Goal: Navigation & Orientation: Find specific page/section

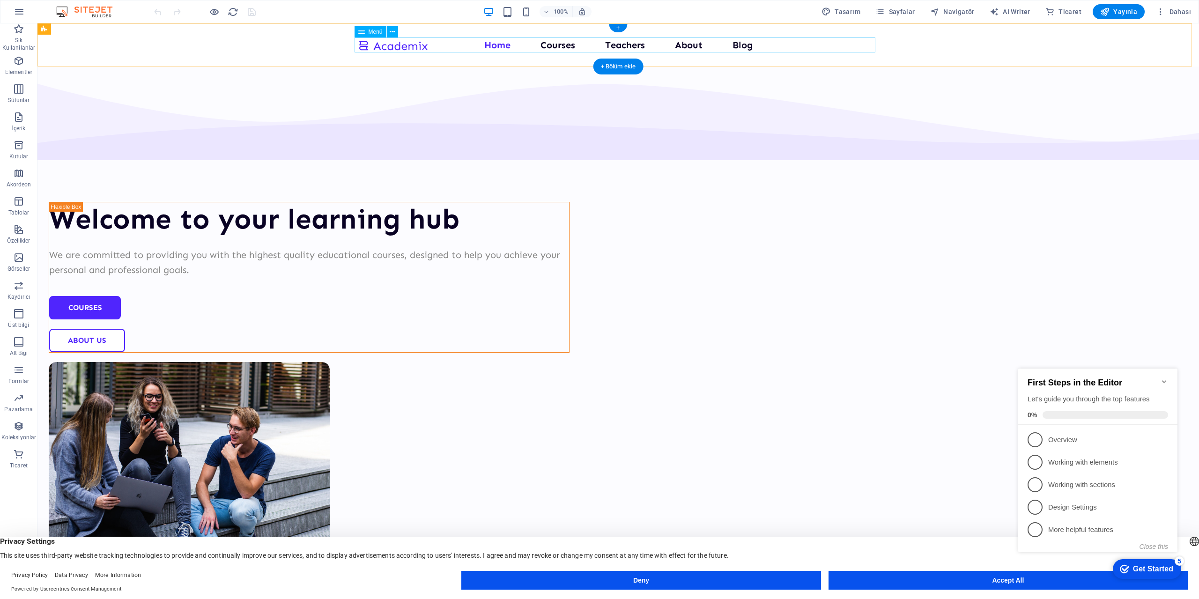
click at [556, 47] on nav "Home Courses Teachers About Blog Contact Us" at bounding box center [618, 44] width 521 height 15
click at [560, 46] on nav "Home Courses Teachers About Blog Contact Us" at bounding box center [618, 44] width 521 height 15
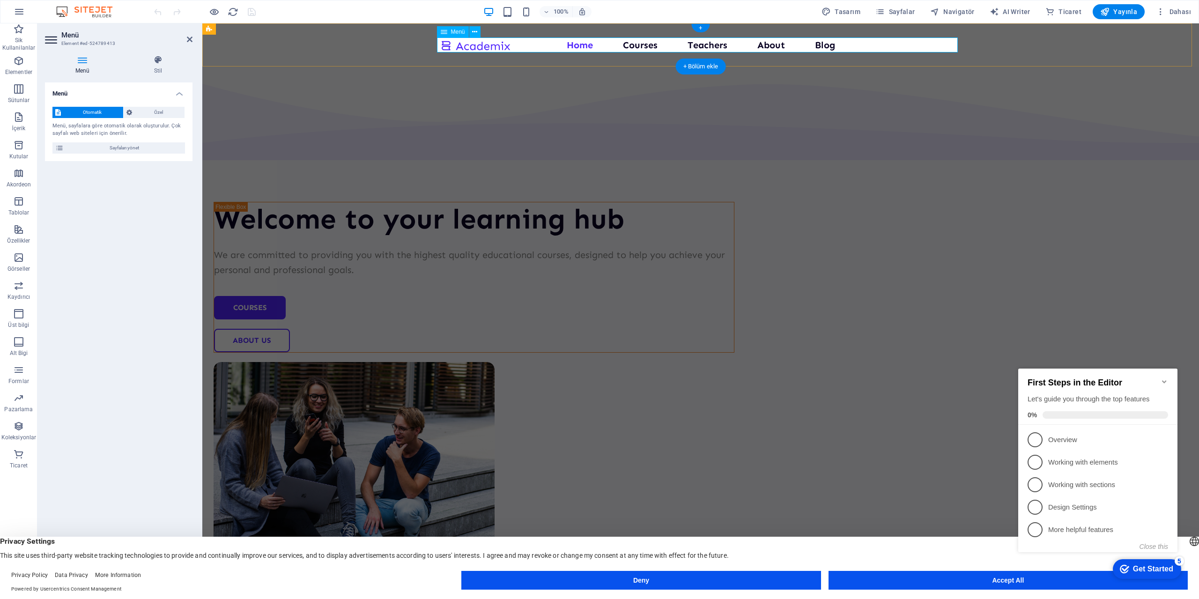
click at [577, 44] on nav "Home Courses Teachers About Blog Contact Us" at bounding box center [700, 44] width 521 height 15
click at [646, 47] on nav "Home Courses Teachers About Blog Contact Us" at bounding box center [700, 44] width 521 height 15
click at [15, 15] on icon "button" at bounding box center [19, 11] width 11 height 11
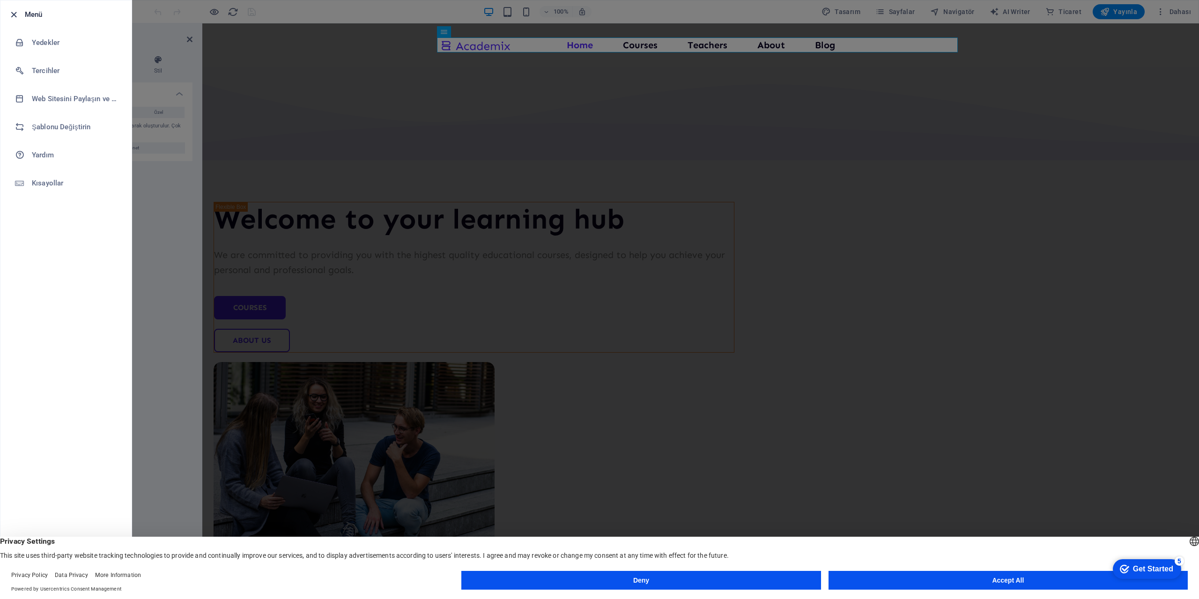
click at [14, 17] on icon "button" at bounding box center [13, 14] width 11 height 11
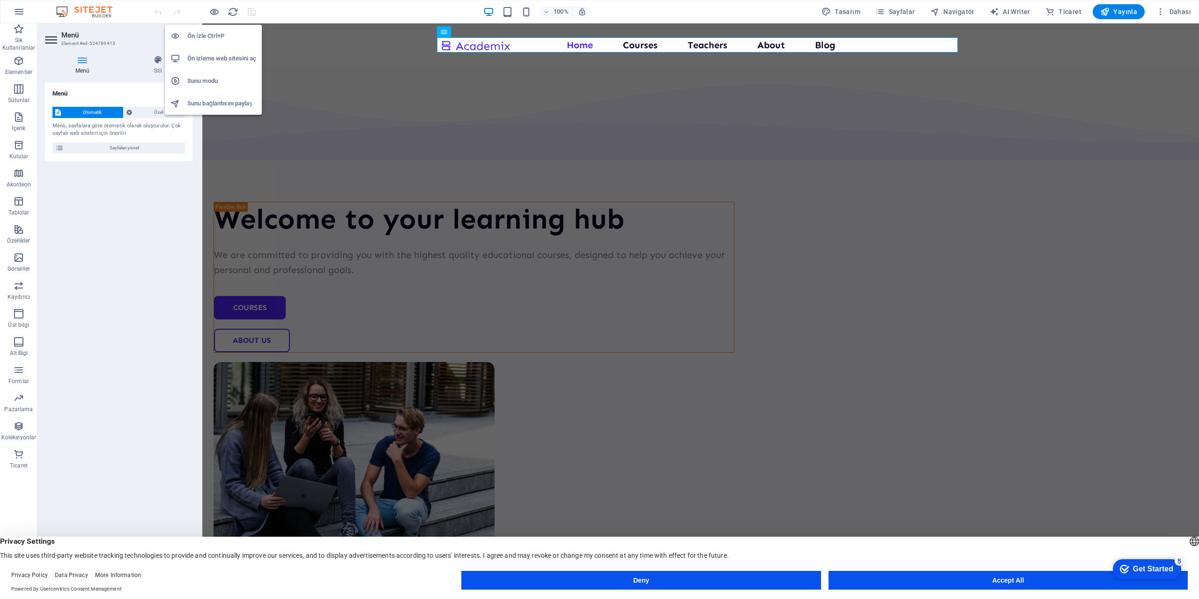
click at [200, 37] on h6 "Ön İzle Ctrl+P" at bounding box center [221, 35] width 69 height 11
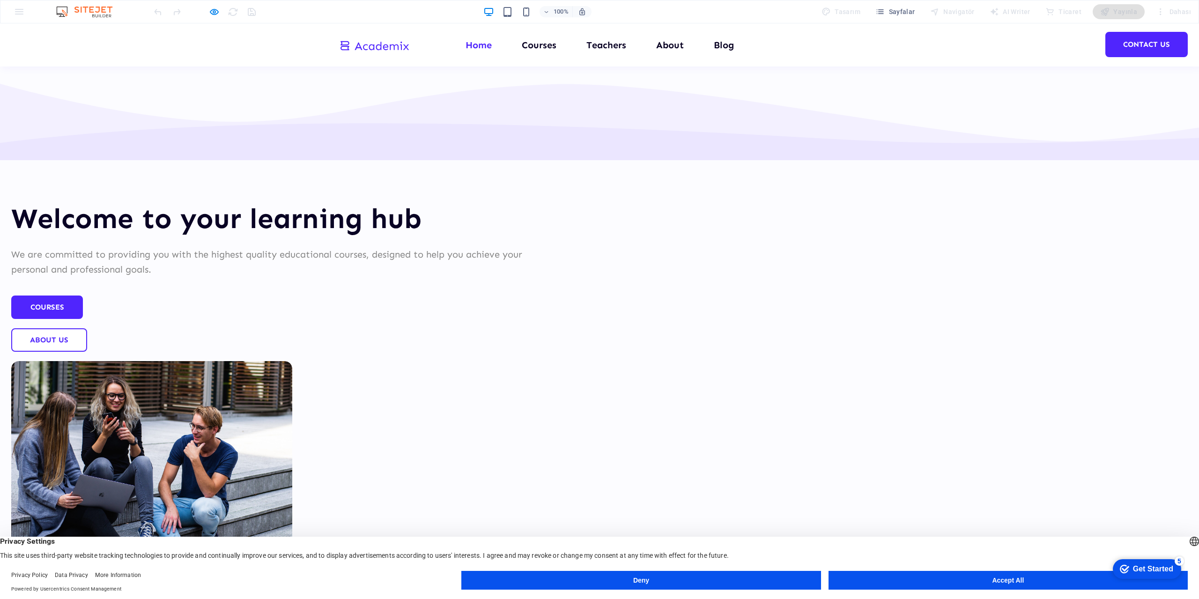
scroll to position [187, 0]
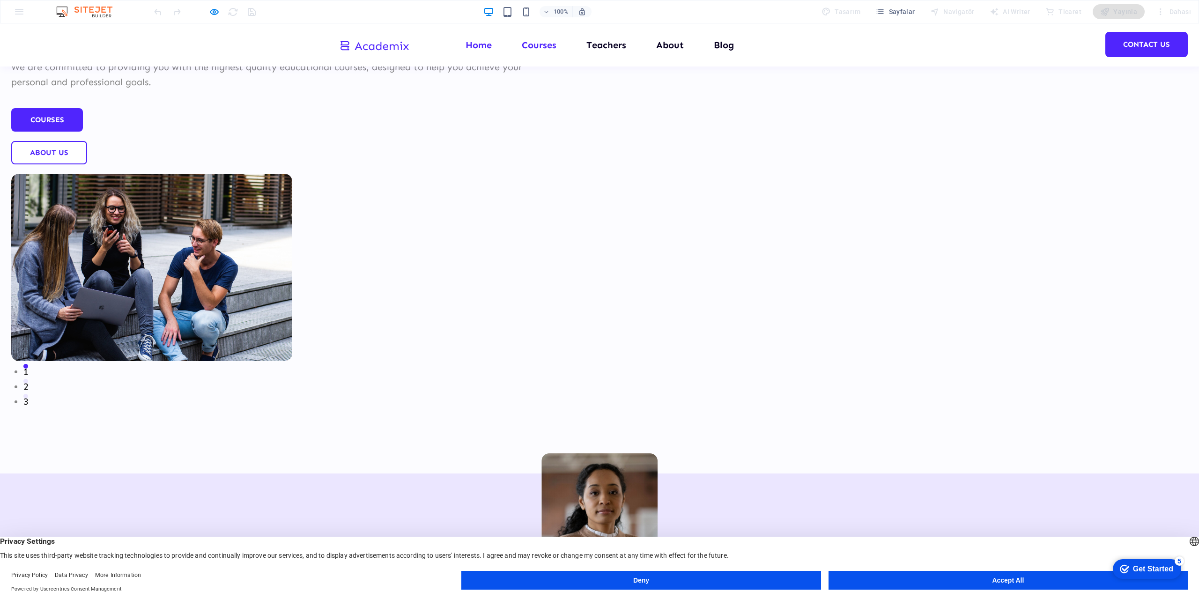
click at [541, 46] on link "Courses" at bounding box center [539, 44] width 35 height 9
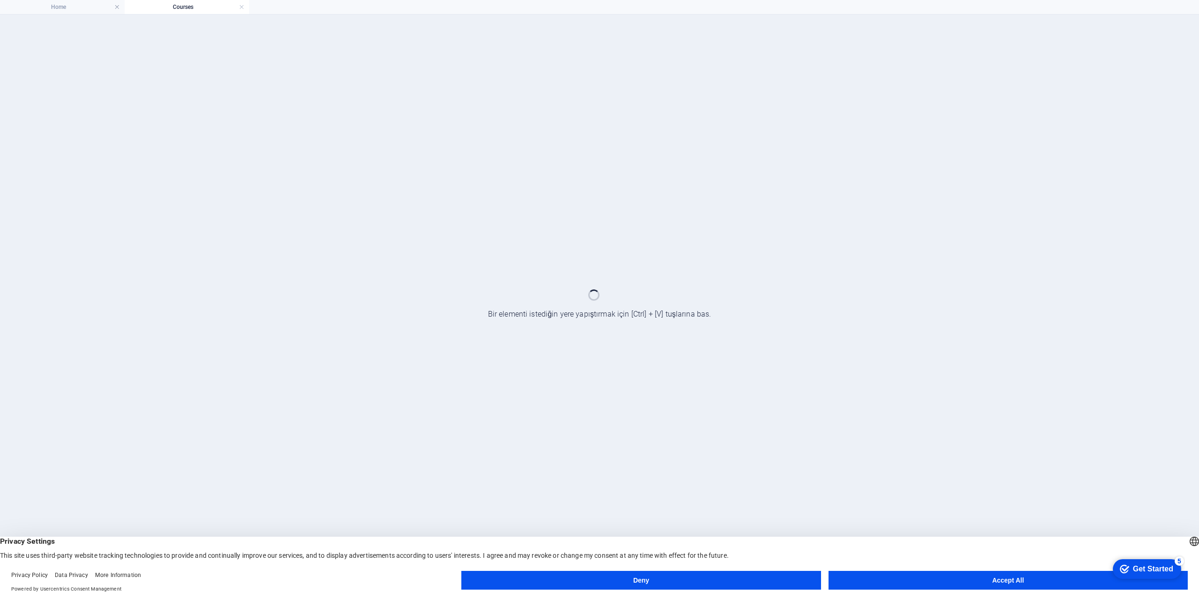
scroll to position [0, 0]
